Goal: Communication & Community: Share content

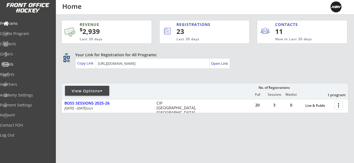
click at [19, 63] on div "Emails" at bounding box center [26, 64] width 50 height 4
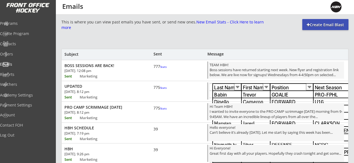
click at [325, 27] on div "Create Email Blast" at bounding box center [325, 25] width 46 height 6
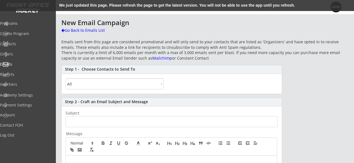
click at [100, 84] on select "All By Specific Programs Within Birth Year Range" at bounding box center [114, 83] width 98 height 11
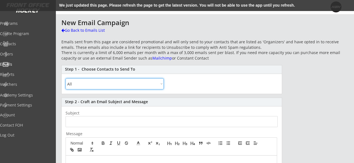
select select ""By Specific Programs""
click at [65, 78] on select "All By Specific Programs Within Birth Year Range" at bounding box center [114, 83] width 98 height 11
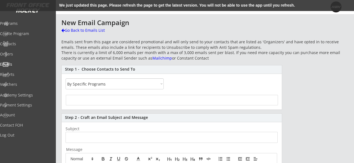
select select
click at [90, 101] on input "search" at bounding box center [171, 99] width 209 height 5
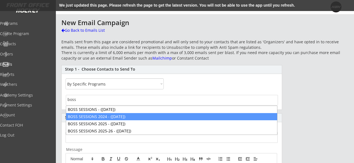
type input "boss"
select select "1348695171700984260__LOOKUP__1724864877733x871878121944776700"
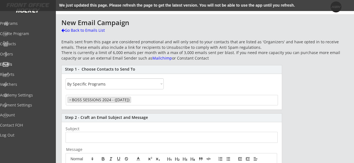
click at [153, 101] on input "search" at bounding box center [153, 99] width 43 height 5
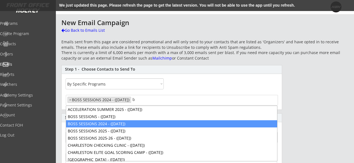
scroll to position [0, 0]
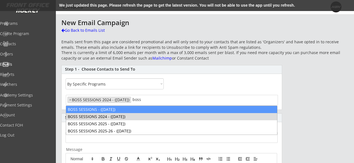
type input "boss"
select select "1348695171700984260__LOOKUP__1695822353715x243890783270731780"
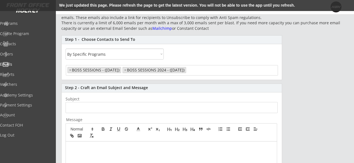
scroll to position [30, 0]
click at [83, 107] on input "input" at bounding box center [171, 107] width 212 height 11
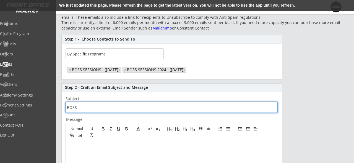
type input "BOSS"
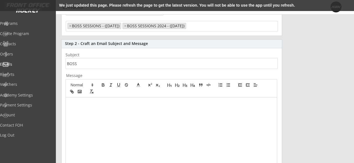
scroll to position [74, 0]
click at [105, 107] on div at bounding box center [171, 149] width 211 height 104
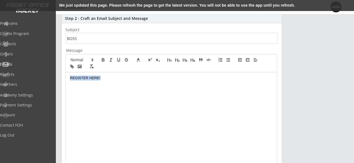
drag, startPoint x: 101, startPoint y: 80, endPoint x: 62, endPoint y: 77, distance: 39.3
click at [62, 77] on div "Step 2 - Craft an Email Subject and Message Subject Message REGISTER HERE! Prev…" at bounding box center [171, 135] width 220 height 242
click at [72, 68] on icon "button" at bounding box center [73, 67] width 2 height 2
type input "REGISTER HERE"
drag, startPoint x: 123, startPoint y: 91, endPoint x: 89, endPoint y: 90, distance: 34.3
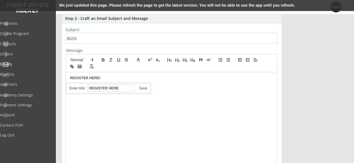
click at [89, 90] on input "REGISTER HERE" at bounding box center [111, 88] width 47 height 7
paste input "[URL][DOMAIN_NAME]"
type input "[URL][DOMAIN_NAME]"
click at [144, 90] on link at bounding box center [141, 88] width 13 height 4
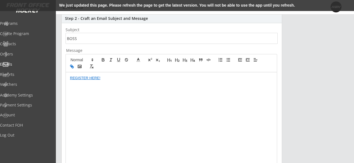
scroll to position [0, 0]
click at [68, 79] on div "REGISTER HERE!" at bounding box center [171, 124] width 211 height 104
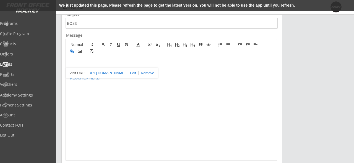
scroll to position [119, 0]
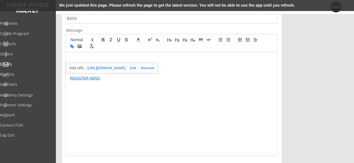
click at [71, 54] on div "REGISTER HERE!" at bounding box center [171, 104] width 211 height 104
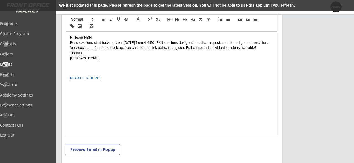
scroll to position [145, 0]
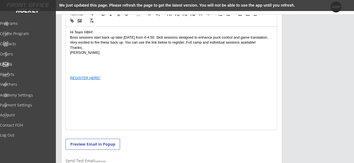
click at [69, 80] on div "Hi Team HBH! Boss sessions start back up later [DATE] from 4-4:50. Skill sessio…" at bounding box center [171, 79] width 211 height 104
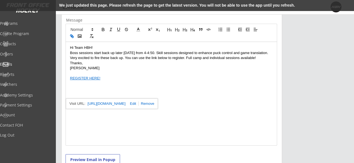
scroll to position [125, 0]
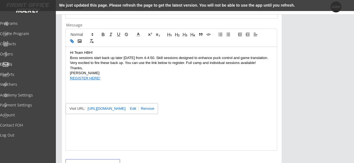
click at [114, 77] on p "REGISTER HERE!" at bounding box center [171, 78] width 203 height 5
click at [79, 41] on icon "button" at bounding box center [79, 41] width 5 height 5
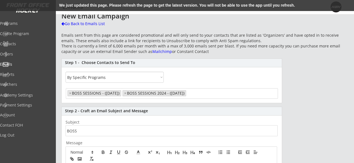
scroll to position [6, 0]
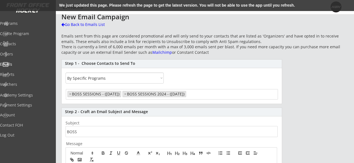
click at [202, 95] on input "search" at bounding box center [194, 93] width 15 height 5
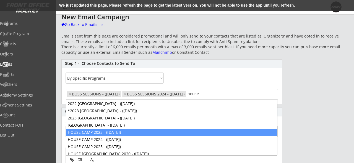
scroll to position [2, 0]
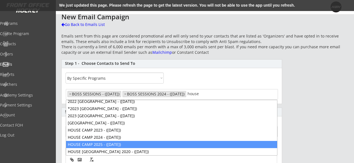
type input "house"
select select "1348695171700984260__LOOKUP__1695822353715x243890783270731780"
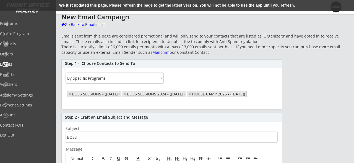
click at [117, 102] on ul "× BOSS SESSIONS - (Oct 4, 2023) × BOSS SESSIONS 2024 - (Sep 11, 2024) × HOUSE C…" at bounding box center [171, 97] width 211 height 14
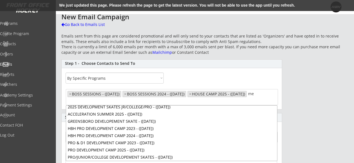
scroll to position [0, 0]
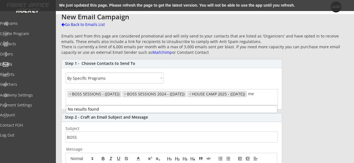
type input "m"
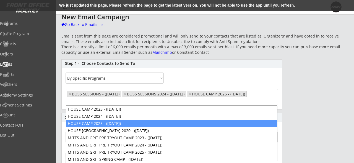
scroll to position [79, 0]
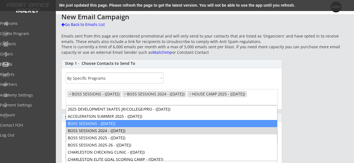
type input "HOUSE CAMP 2025 - ([DATE])"
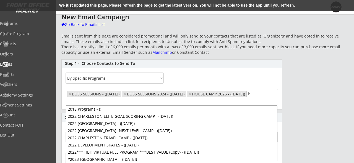
select select "1348695171700984260__LOOKUP__1695822353715x243890783270731780"
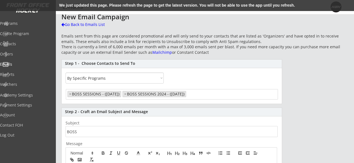
click at [207, 96] on input "search" at bounding box center [208, 93] width 43 height 5
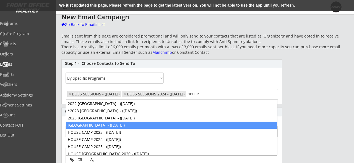
scroll to position [2, 0]
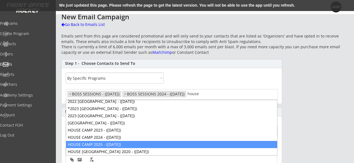
type input "house"
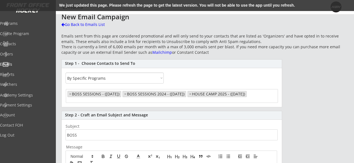
select select "1348695171700984260__LOOKUP__1695822353715x243890783270731780"
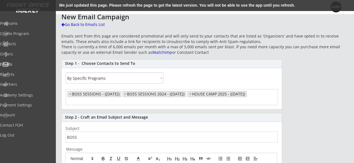
scroll to position [235, 0]
click at [127, 101] on ul "× BOSS SESSIONS - (Oct 4, 2023) × BOSS SESSIONS 2024 - (Sep 11, 2024) × HOUSE C…" at bounding box center [171, 97] width 211 height 14
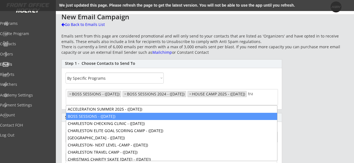
scroll to position [0, 0]
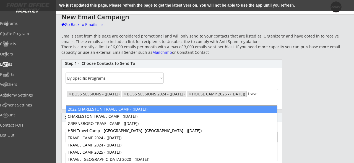
type input "travel"
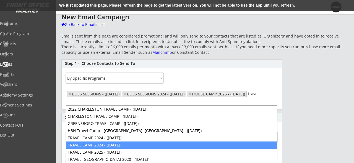
scroll to position [2, 0]
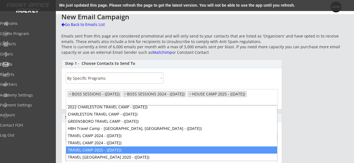
select select "1348695171700984260__LOOKUP__1695822353715x243890783270731780"
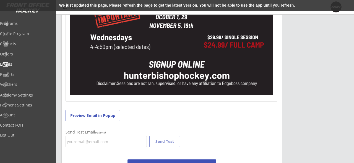
scroll to position [411, 0]
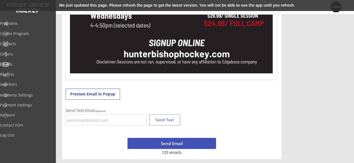
click at [167, 143] on button "Send Email" at bounding box center [171, 143] width 88 height 11
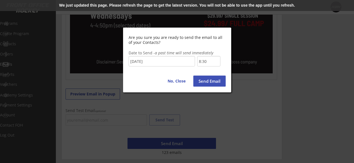
click at [209, 83] on button "Send Email" at bounding box center [209, 81] width 32 height 11
click at [202, 83] on button "Send Email" at bounding box center [209, 81] width 32 height 11
click at [177, 81] on button "No, Close" at bounding box center [176, 81] width 25 height 11
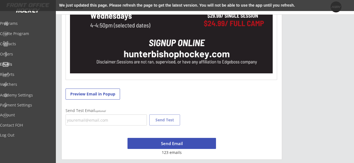
click at [165, 147] on button "Send Email" at bounding box center [171, 143] width 88 height 11
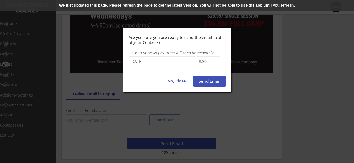
click at [209, 81] on button "Send Email" at bounding box center [209, 81] width 32 height 11
click at [169, 83] on button "No, Close" at bounding box center [176, 81] width 25 height 11
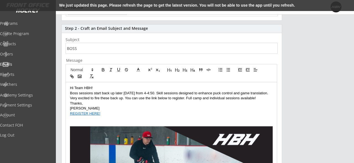
scroll to position [93, 0]
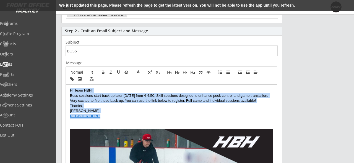
drag, startPoint x: 102, startPoint y: 115, endPoint x: 64, endPoint y: 84, distance: 49.2
copy div "Hi Team HBH! Boss sessions start back up later [DATE] from 4-4:50. Skill sessio…"
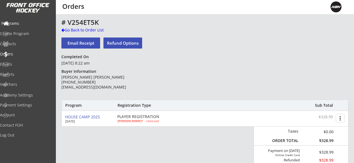
click at [32, 27] on div "Programs" at bounding box center [26, 24] width 52 height 10
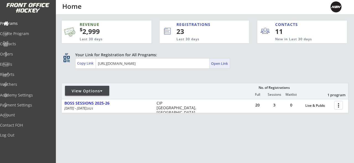
click at [219, 63] on div "Open Link" at bounding box center [219, 63] width 17 height 5
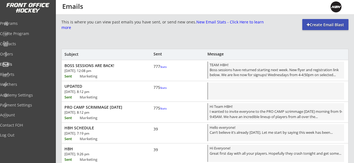
click at [326, 23] on div "Create Email Blast" at bounding box center [325, 25] width 46 height 6
select select ""All""
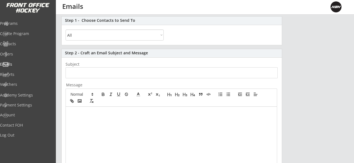
scroll to position [58, 0]
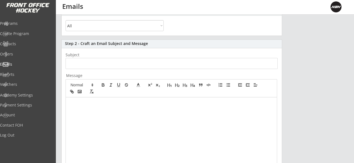
click at [78, 69] on input "input" at bounding box center [171, 63] width 212 height 11
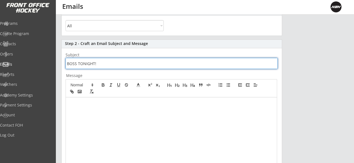
type input "BOSS TONIGHT!"
click at [77, 105] on p at bounding box center [171, 103] width 203 height 5
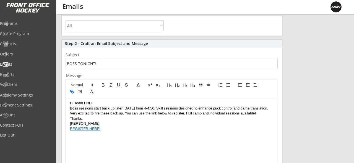
scroll to position [0, 0]
click at [90, 29] on select "All By Specific Programs Within Birth Year Range" at bounding box center [114, 25] width 98 height 11
select select ""By Specific Programs""
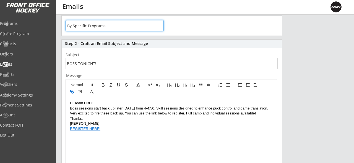
click at [65, 20] on select "All By Specific Programs Within Birth Year Range" at bounding box center [114, 25] width 98 height 11
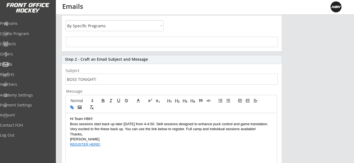
select select
click at [82, 44] on span at bounding box center [171, 42] width 211 height 10
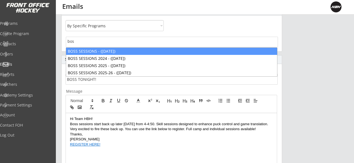
type input "boss"
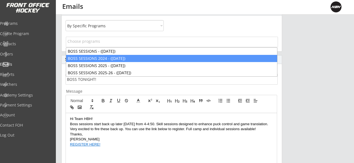
scroll to position [66, 0]
select select "1348695171700984260__LOOKUP__1724864877733x871878121944776700"
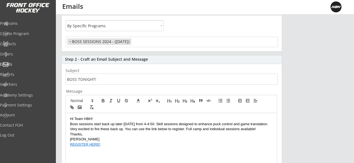
click at [151, 40] on input "search" at bounding box center [153, 41] width 43 height 5
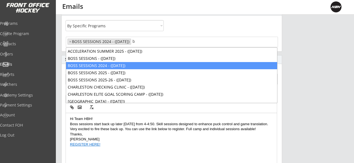
scroll to position [0, 0]
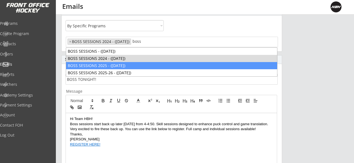
type input "boss"
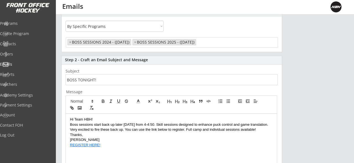
scroll to position [57, 0]
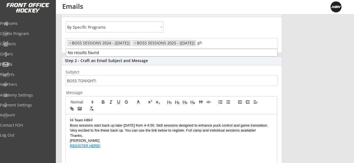
type input "g"
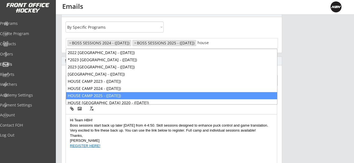
scroll to position [2, 0]
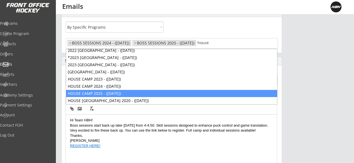
type input "house"
select select "1348695171700984260__LOOKUP__1724864877733x871878121944776700"
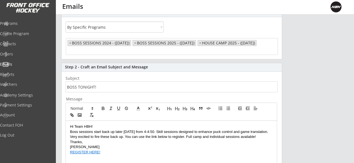
scroll to position [235, 0]
click at [111, 51] on input "search" at bounding box center [88, 50] width 43 height 5
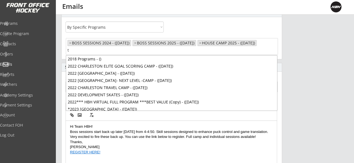
scroll to position [0, 0]
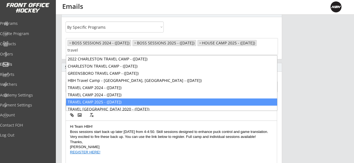
type input "travel"
select select "1348695171700984260__LOOKUP__1724864877733x871878121944776700"
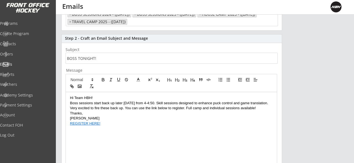
scroll to position [88, 0]
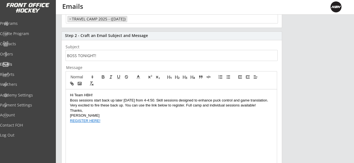
click at [109, 122] on p "REGISTER HERE!" at bounding box center [171, 121] width 203 height 5
click at [80, 84] on polyline "button" at bounding box center [79, 83] width 2 height 1
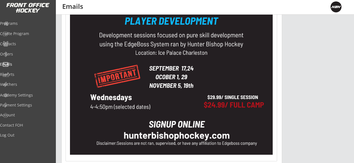
scroll to position [406, 0]
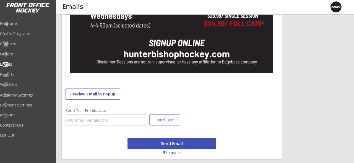
click at [175, 143] on button "Send Email" at bounding box center [171, 143] width 88 height 11
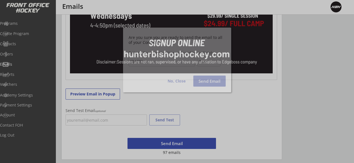
scroll to position [199, 0]
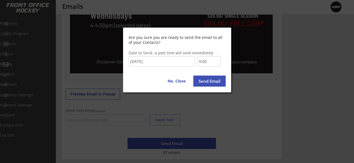
click at [204, 59] on input "9:00" at bounding box center [208, 61] width 23 height 10
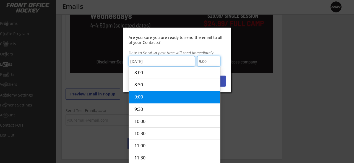
scroll to position [419, 0]
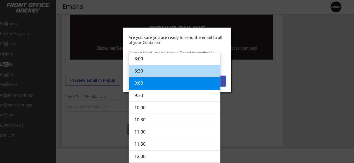
click at [167, 72] on li "8:30" at bounding box center [174, 71] width 91 height 12
type input "8:30"
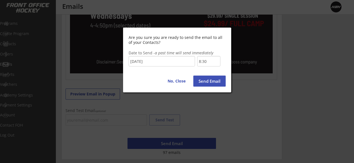
scroll to position [406, 0]
click at [210, 82] on button "Send Email" at bounding box center [209, 81] width 32 height 11
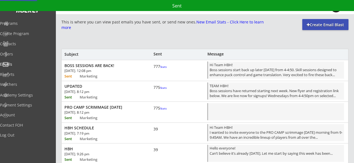
scroll to position [199, 0]
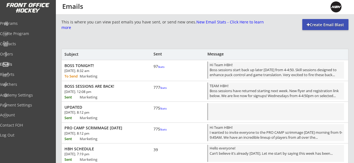
click at [101, 96] on div "Marketing" at bounding box center [93, 98] width 27 height 4
click at [96, 85] on div "BOSS SESSIONS ARE BACK!" at bounding box center [101, 86] width 75 height 5
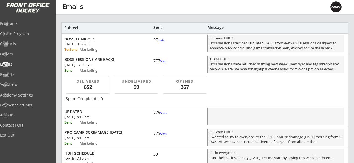
scroll to position [0, 0]
click at [107, 43] on div "[DATE]. 8:32 am" at bounding box center [95, 44] width 63 height 3
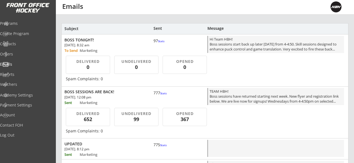
scroll to position [27, 0]
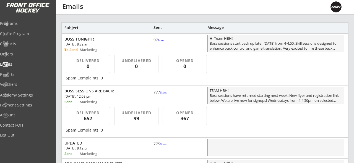
click at [107, 43] on div "[DATE]. 8:32 am" at bounding box center [95, 44] width 63 height 3
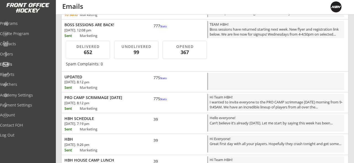
scroll to position [62, 0]
click at [101, 81] on div "[DATE]. 8:12 pm" at bounding box center [95, 81] width 63 height 3
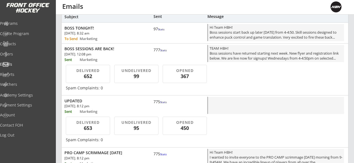
scroll to position [37, 0]
click at [86, 71] on div "DELIVERED" at bounding box center [88, 71] width 36 height 6
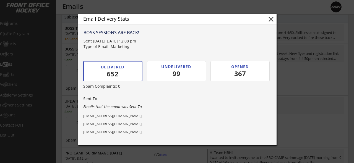
click at [272, 19] on button "close" at bounding box center [271, 19] width 8 height 8
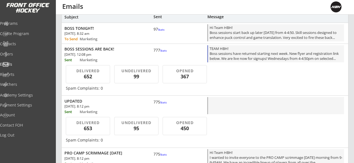
click at [233, 53] on div "TEAM HBH! Boss sessions have returned starting next week. New flyer and registr…" at bounding box center [275, 54] width 133 height 16
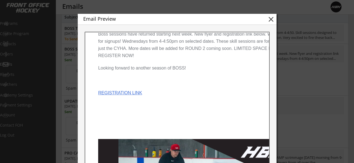
scroll to position [0, 0]
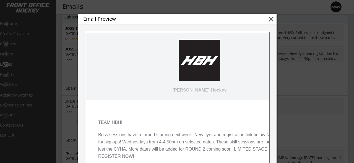
click at [271, 20] on button "close" at bounding box center [271, 19] width 8 height 8
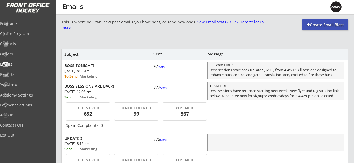
click at [235, 22] on div "This is where you can view past emails you have sent, or send new ones. New Ema…" at bounding box center [162, 24] width 202 height 11
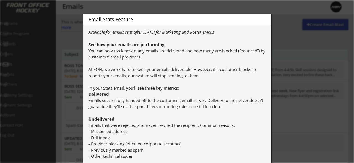
click at [141, 5] on div at bounding box center [177, 81] width 354 height 163
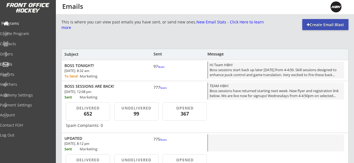
click at [23, 25] on div "Programs" at bounding box center [26, 24] width 50 height 4
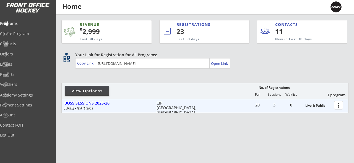
click at [338, 105] on div at bounding box center [339, 105] width 10 height 10
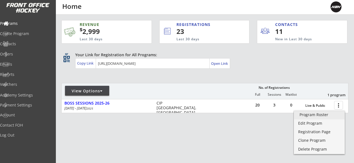
click at [310, 117] on div "Program Roster" at bounding box center [319, 115] width 40 height 4
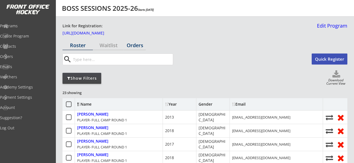
click at [138, 46] on div "Orders" at bounding box center [135, 45] width 22 height 5
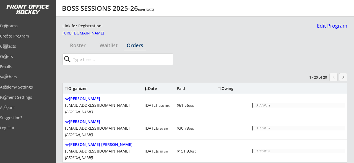
click at [82, 59] on input "input" at bounding box center [122, 59] width 101 height 11
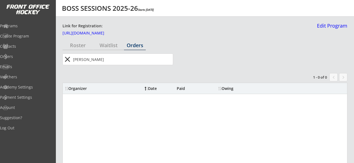
type input "anderson"
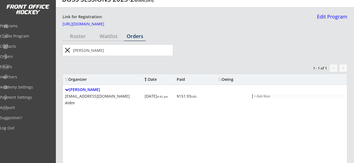
scroll to position [10, 0]
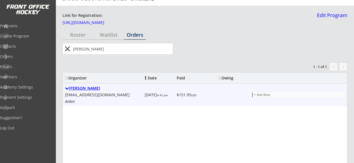
click at [100, 91] on div "Madison Anderson" at bounding box center [103, 88] width 77 height 5
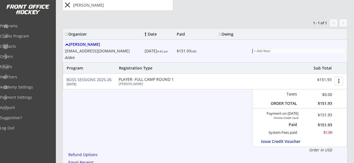
scroll to position [81, 0]
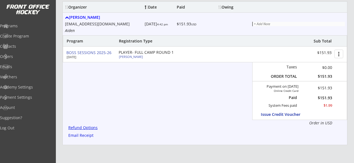
click at [83, 129] on div "Refund Options" at bounding box center [83, 128] width 31 height 4
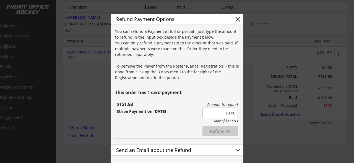
scroll to position [96, 0]
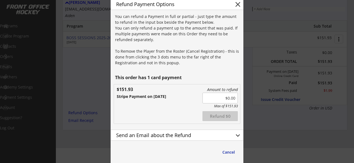
click at [221, 107] on div "Max of $151.93" at bounding box center [219, 106] width 35 height 4
click at [217, 115] on button "Refund $0" at bounding box center [219, 116] width 35 height 10
click at [226, 140] on div "Send an Email about the Refund" at bounding box center [171, 136] width 120 height 10
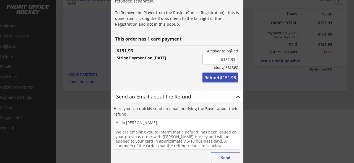
scroll to position [141, 0]
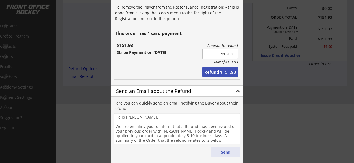
click at [227, 153] on button "Send" at bounding box center [225, 152] width 29 height 11
click at [217, 72] on button "Refund $151.93" at bounding box center [219, 72] width 35 height 10
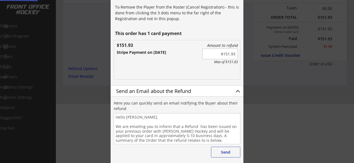
type input "$0.00"
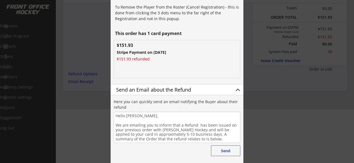
click at [93, 48] on div at bounding box center [177, 81] width 354 height 163
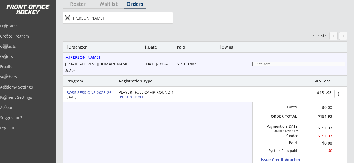
scroll to position [5, 0]
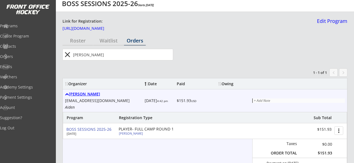
click at [92, 95] on div "Madison Anderson" at bounding box center [103, 94] width 77 height 5
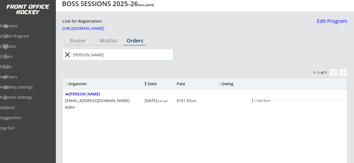
click at [67, 55] on button "close" at bounding box center [67, 54] width 9 height 9
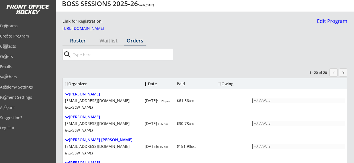
click at [74, 40] on div "Roster" at bounding box center [77, 40] width 30 height 5
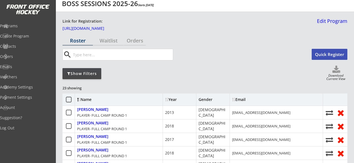
click at [90, 71] on div "Show Filters" at bounding box center [81, 74] width 39 height 6
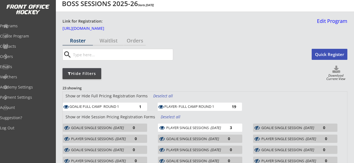
click at [72, 40] on div "Roster" at bounding box center [77, 40] width 30 height 5
